Goal: Navigation & Orientation: Find specific page/section

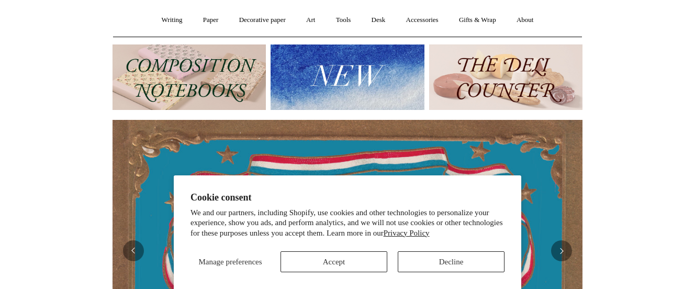
scroll to position [187, 0]
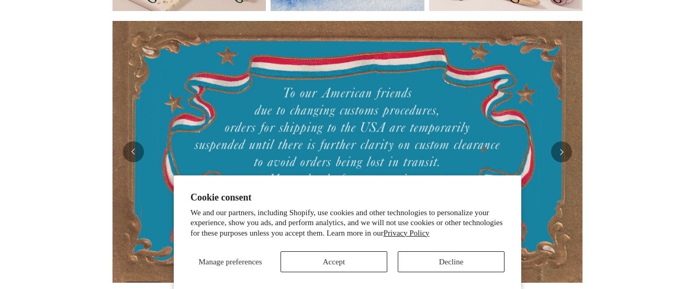
click at [351, 266] on button "Accept" at bounding box center [333, 261] width 107 height 21
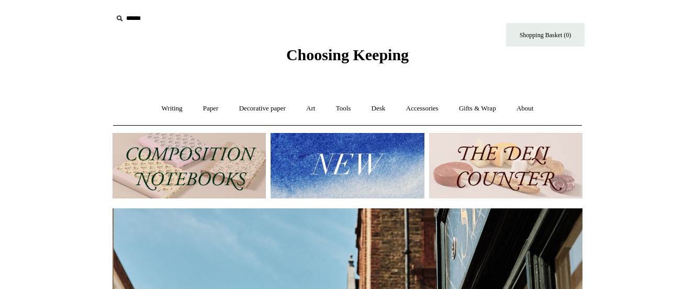
scroll to position [0, 470]
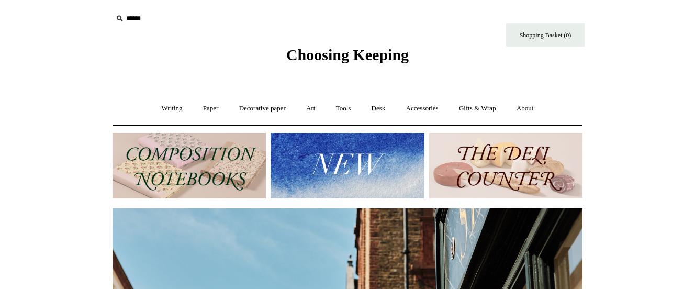
click at [233, 152] on img at bounding box center [189, 165] width 153 height 65
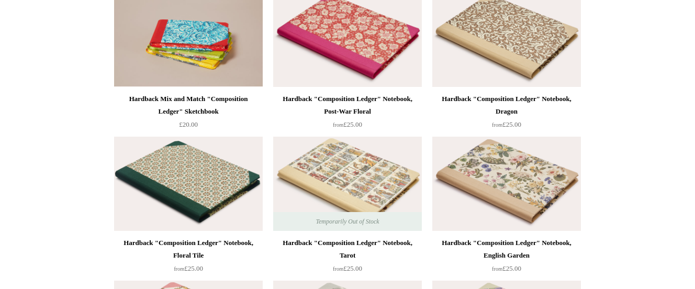
scroll to position [344, 0]
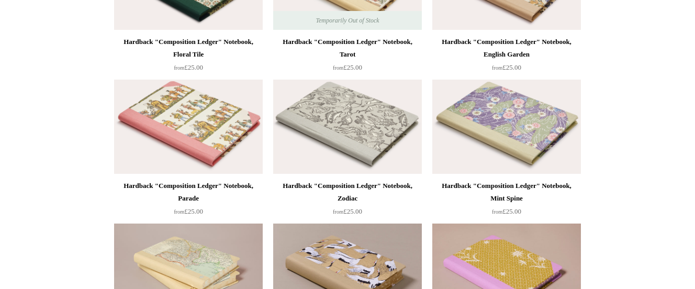
click at [184, 133] on img at bounding box center [188, 127] width 149 height 94
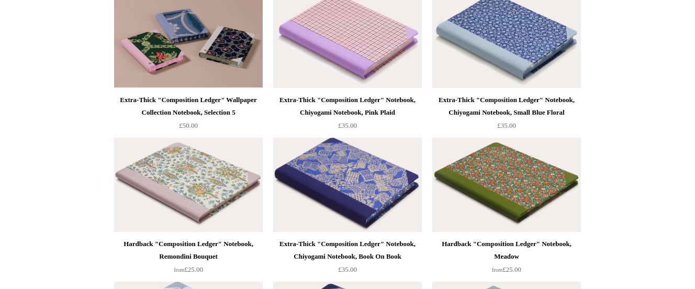
scroll to position [1194, 0]
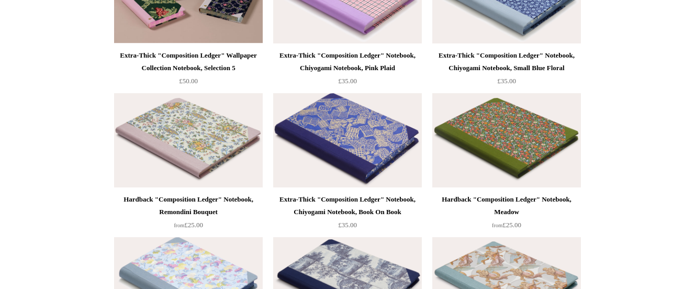
click at [344, 126] on img at bounding box center [347, 140] width 149 height 94
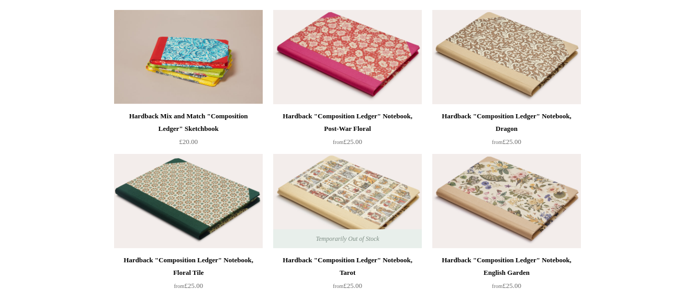
scroll to position [0, 0]
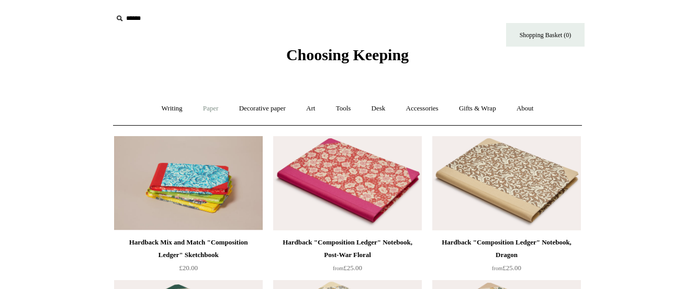
click at [210, 109] on link "Paper +" at bounding box center [211, 109] width 35 height 28
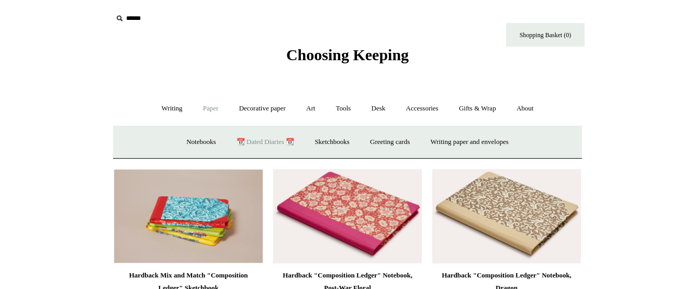
click at [272, 143] on link "📆 Dated Diaries 📆" at bounding box center [265, 142] width 76 height 28
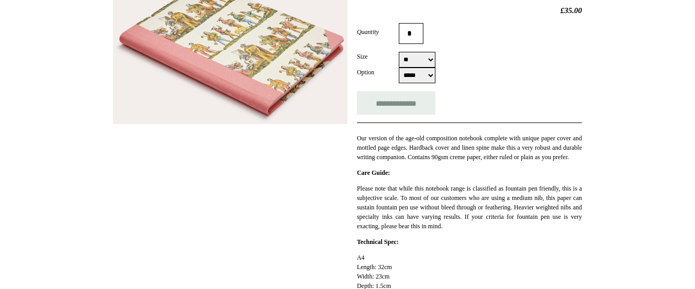
scroll to position [176, 0]
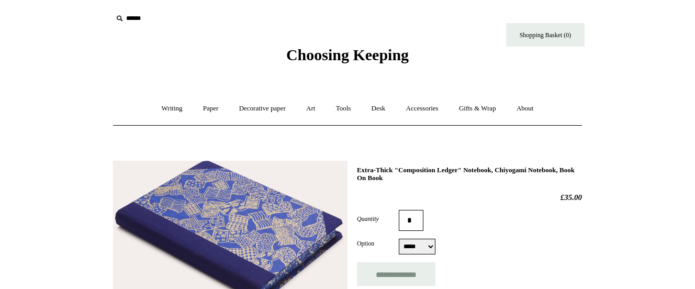
click at [260, 208] on img at bounding box center [230, 235] width 234 height 149
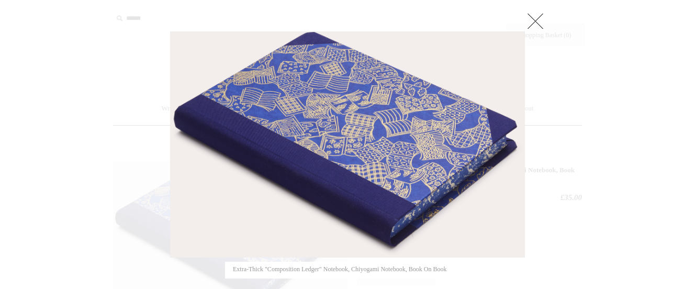
click at [374, 108] on img at bounding box center [348, 144] width 354 height 225
click at [529, 18] on link at bounding box center [535, 20] width 21 height 21
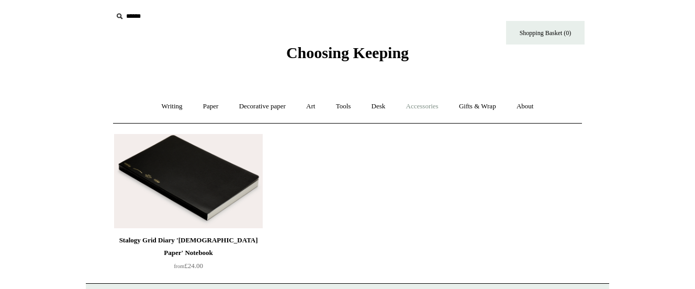
scroll to position [4, 0]
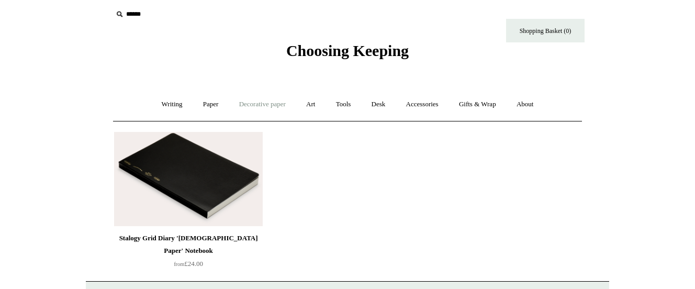
click at [253, 100] on link "Decorative paper +" at bounding box center [262, 105] width 65 height 28
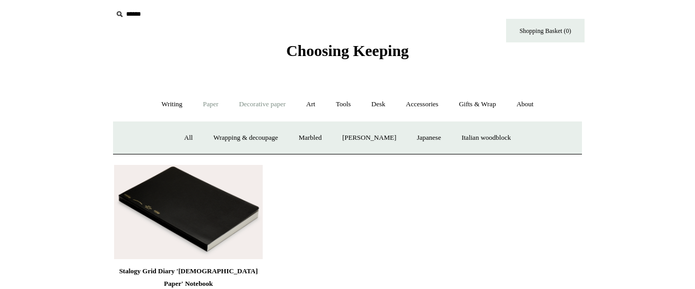
drag, startPoint x: 178, startPoint y: 107, endPoint x: 192, endPoint y: 106, distance: 14.2
click at [181, 107] on link "Writing +" at bounding box center [172, 105] width 40 height 28
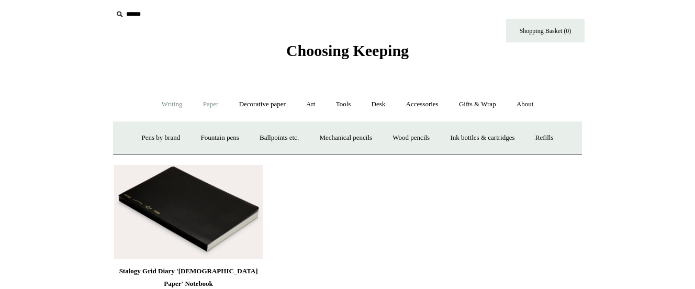
click at [201, 105] on link "Paper +" at bounding box center [211, 105] width 35 height 28
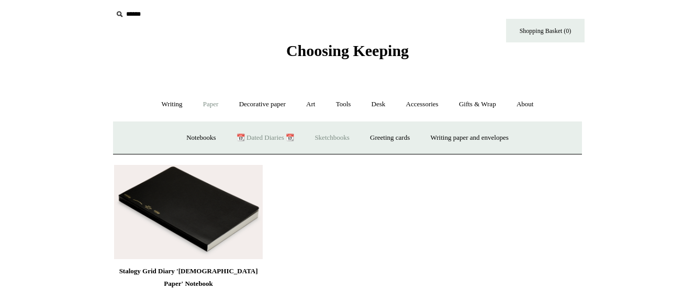
click at [336, 134] on link "Sketchbooks +" at bounding box center [331, 138] width 53 height 28
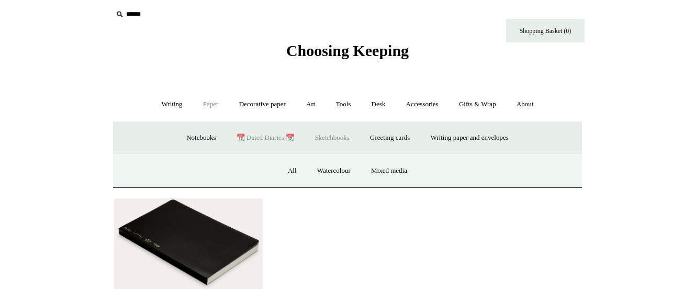
click at [252, 133] on link "📆 Dated Diaries 📆" at bounding box center [265, 138] width 76 height 28
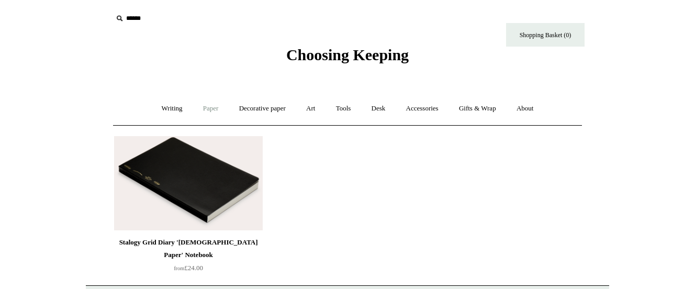
click at [217, 108] on link "Paper +" at bounding box center [211, 109] width 35 height 28
